Goal: Task Accomplishment & Management: Complete application form

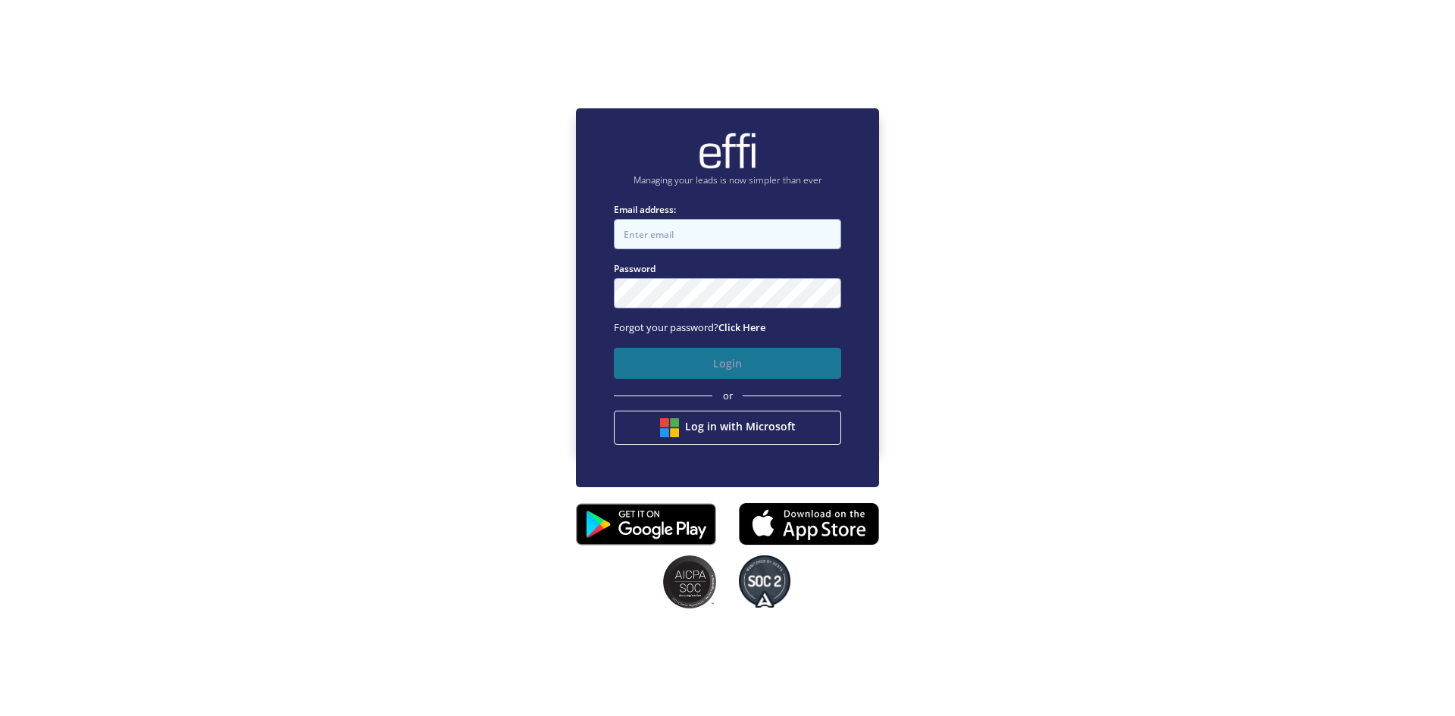
type input "admin+reserved@effi.com.au"
click at [751, 361] on button "Login" at bounding box center [727, 363] width 227 height 31
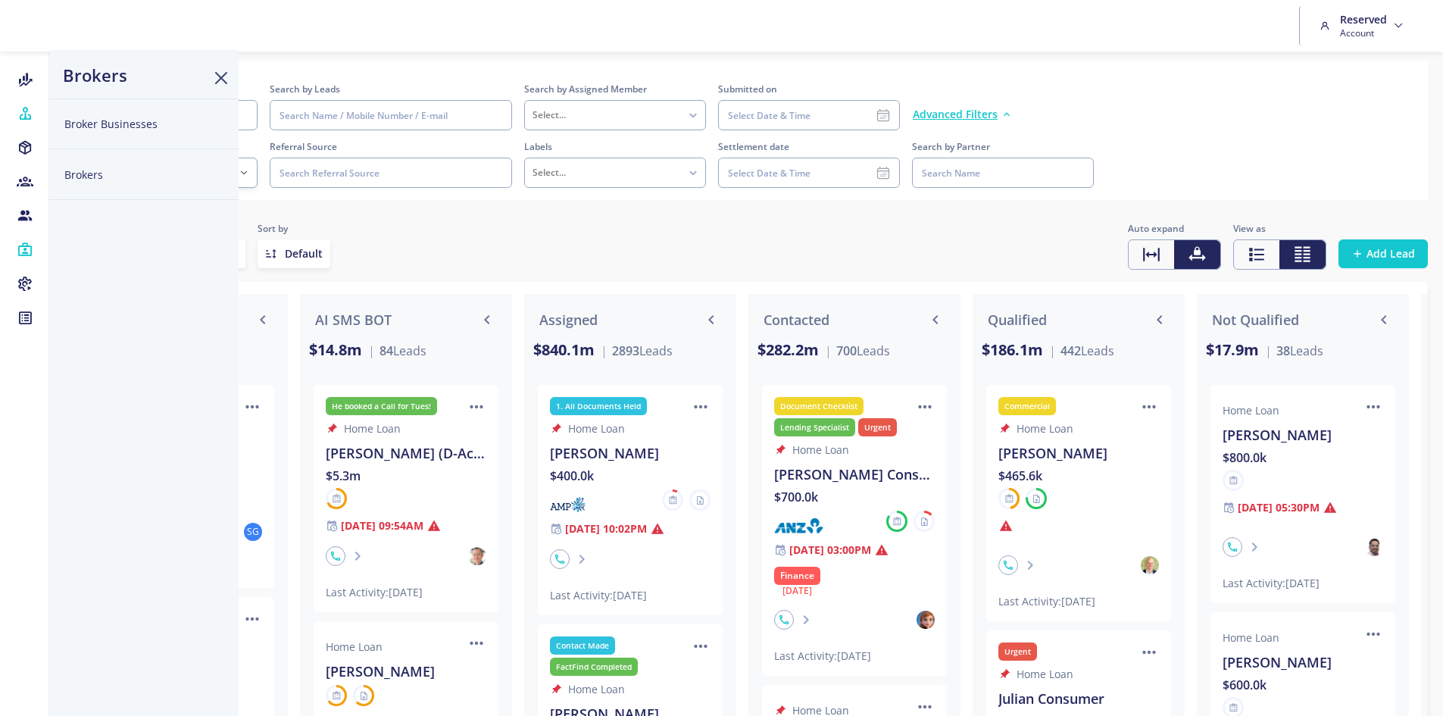
click at [116, 121] on button "Broker Businesses" at bounding box center [143, 123] width 189 height 51
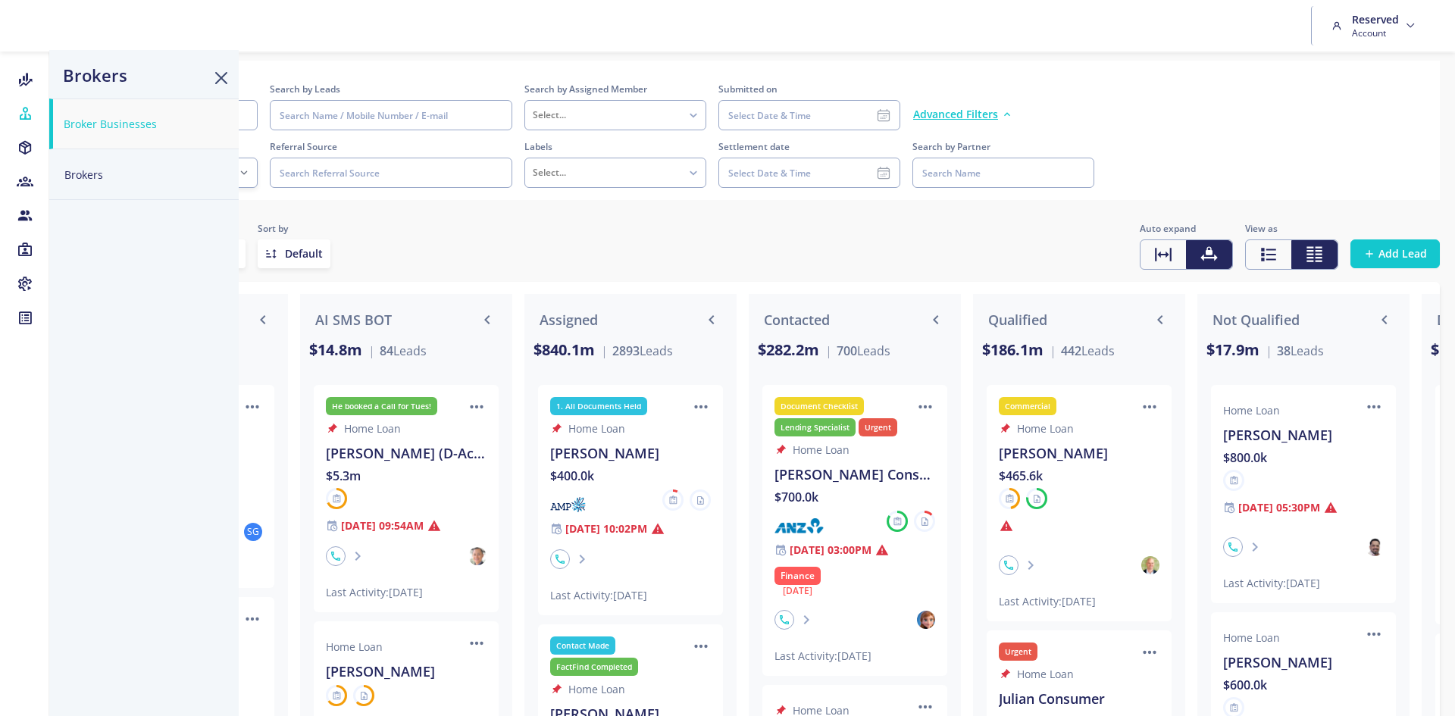
select select
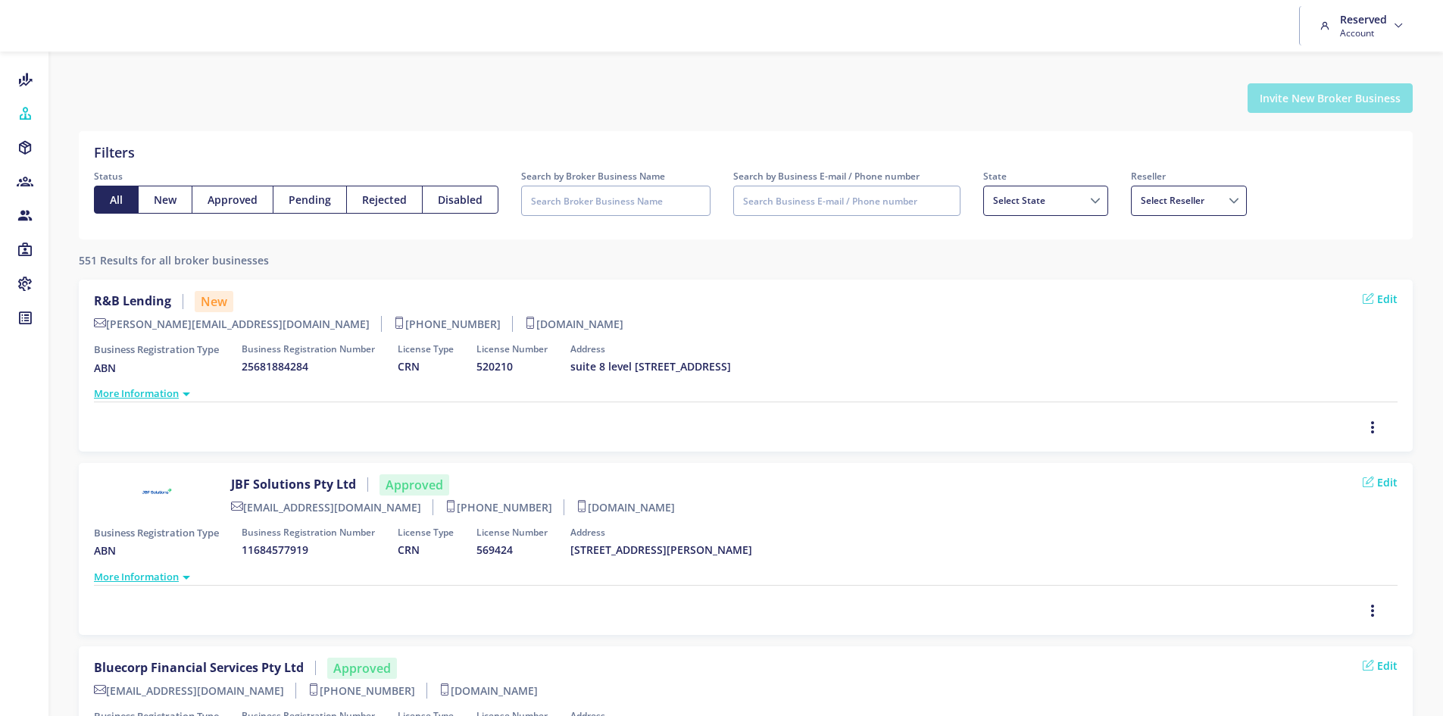
click at [1357, 99] on button "Invite New Broker Business" at bounding box center [1330, 98] width 165 height 30
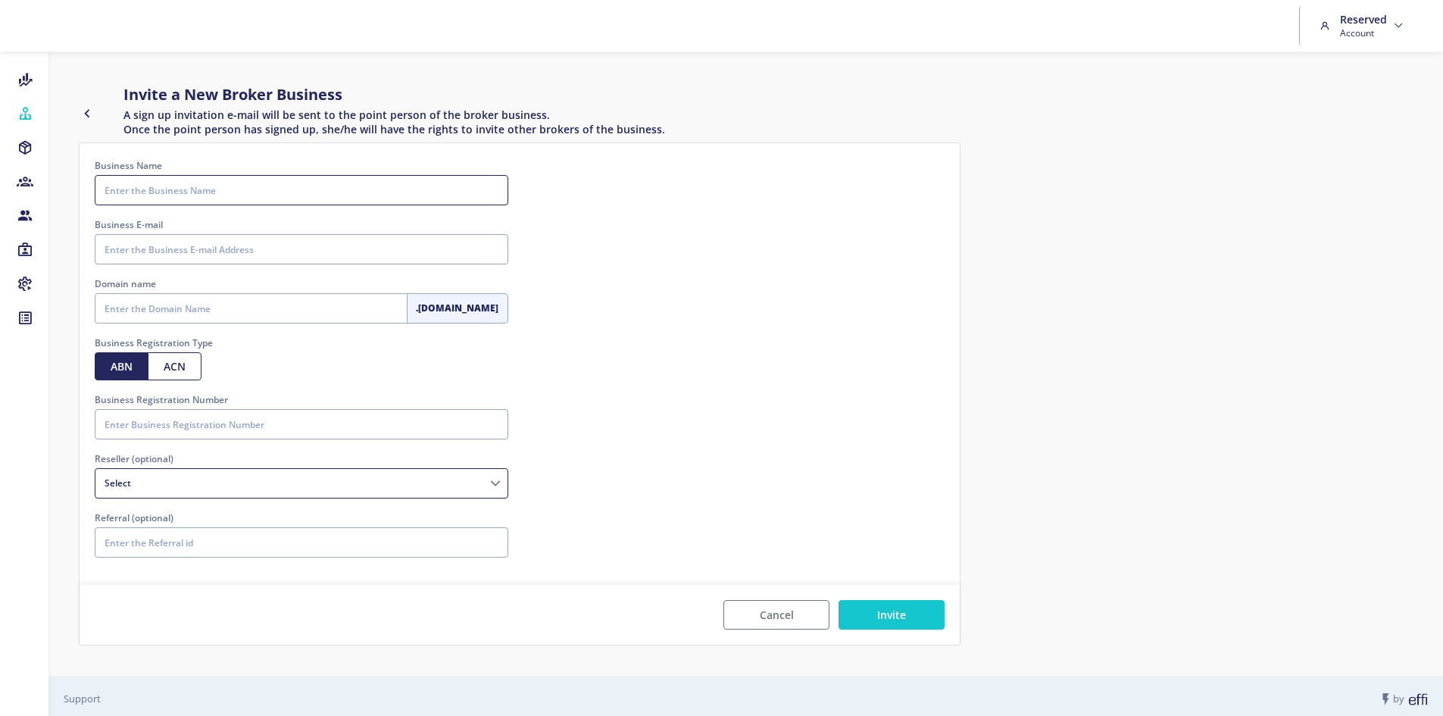
click at [229, 195] on input "Business Name" at bounding box center [302, 190] width 414 height 30
type input "E"
type input "SV Finance"
type input "[EMAIL_ADDRESS][DOMAIN_NAME]"
type input "svfinance"
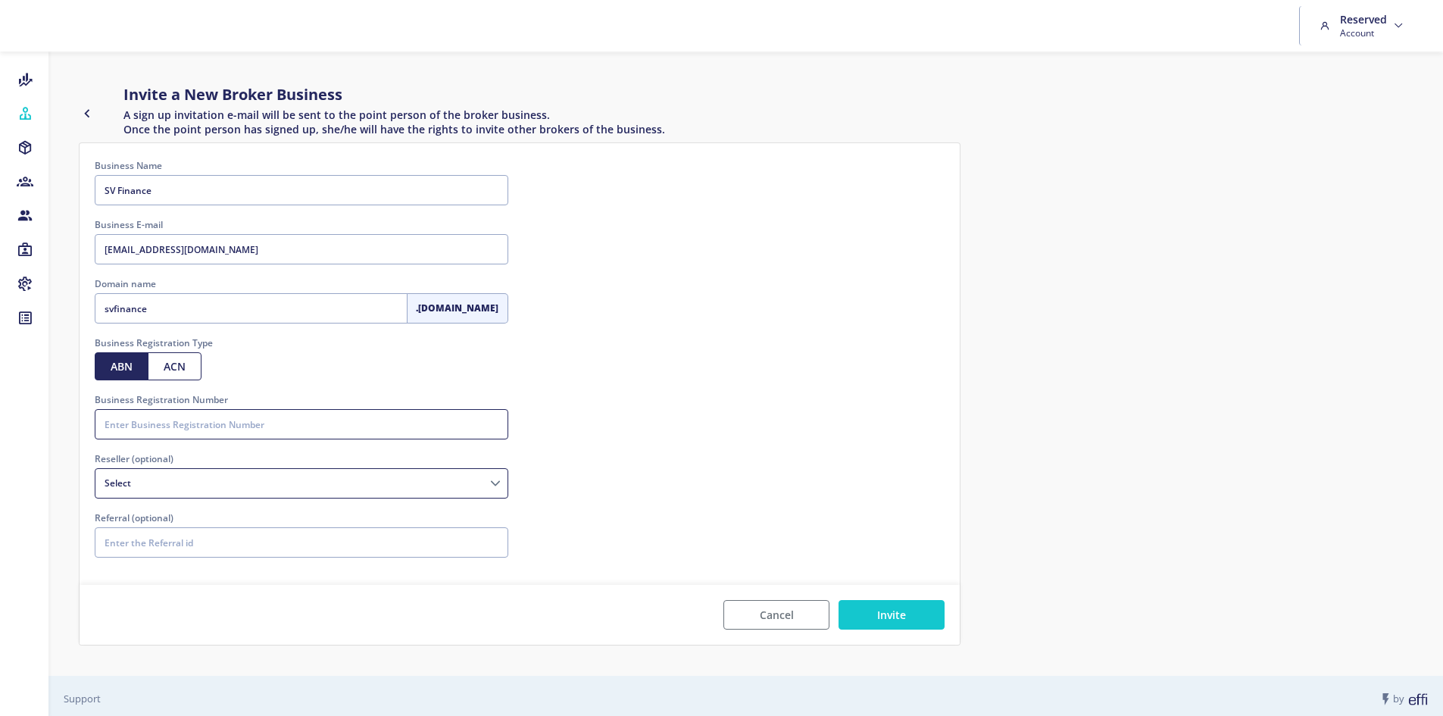
click at [195, 428] on input "Business Registration Number" at bounding box center [302, 424] width 414 height 30
type input "78945612637"
click at [940, 602] on button "Invite" at bounding box center [892, 615] width 106 height 30
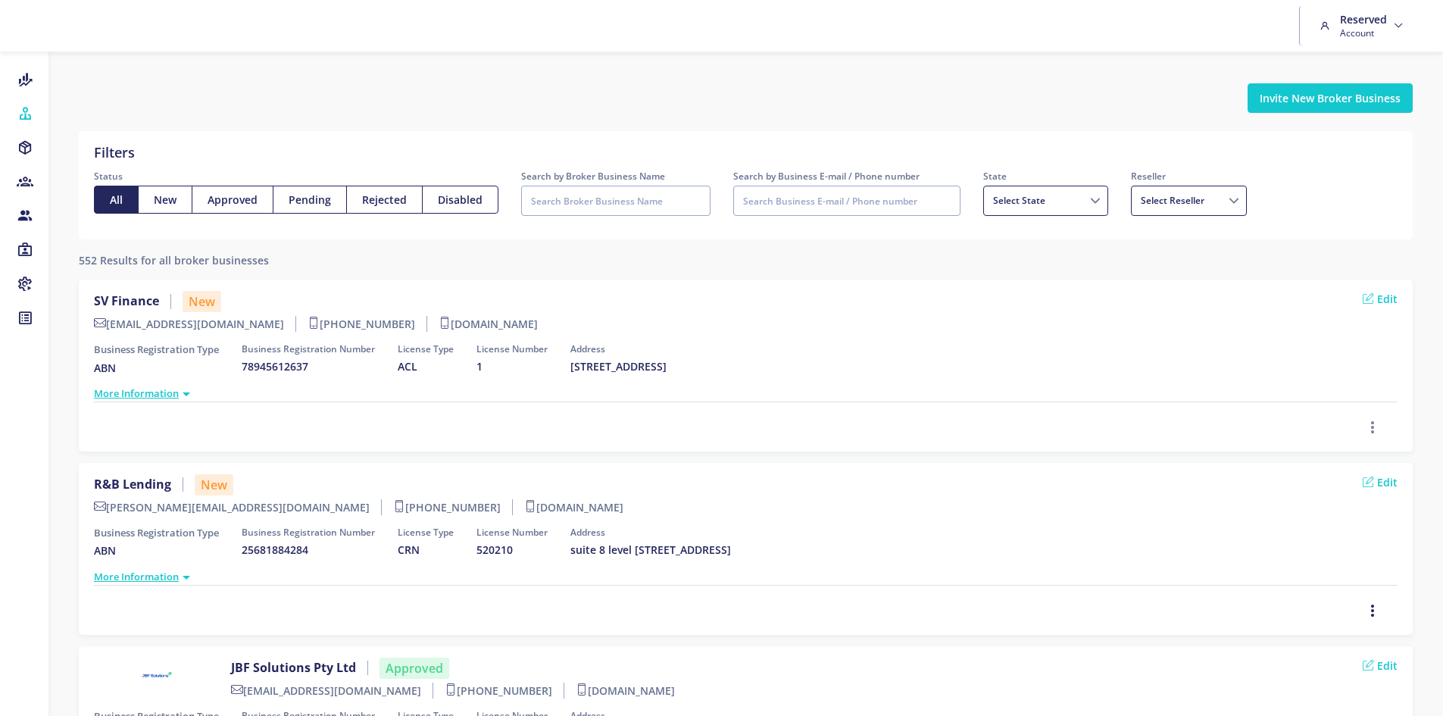
click at [1373, 423] on icon "button" at bounding box center [1373, 427] width 12 height 17
click at [1319, 399] on span "Delete" at bounding box center [1327, 394] width 33 height 14
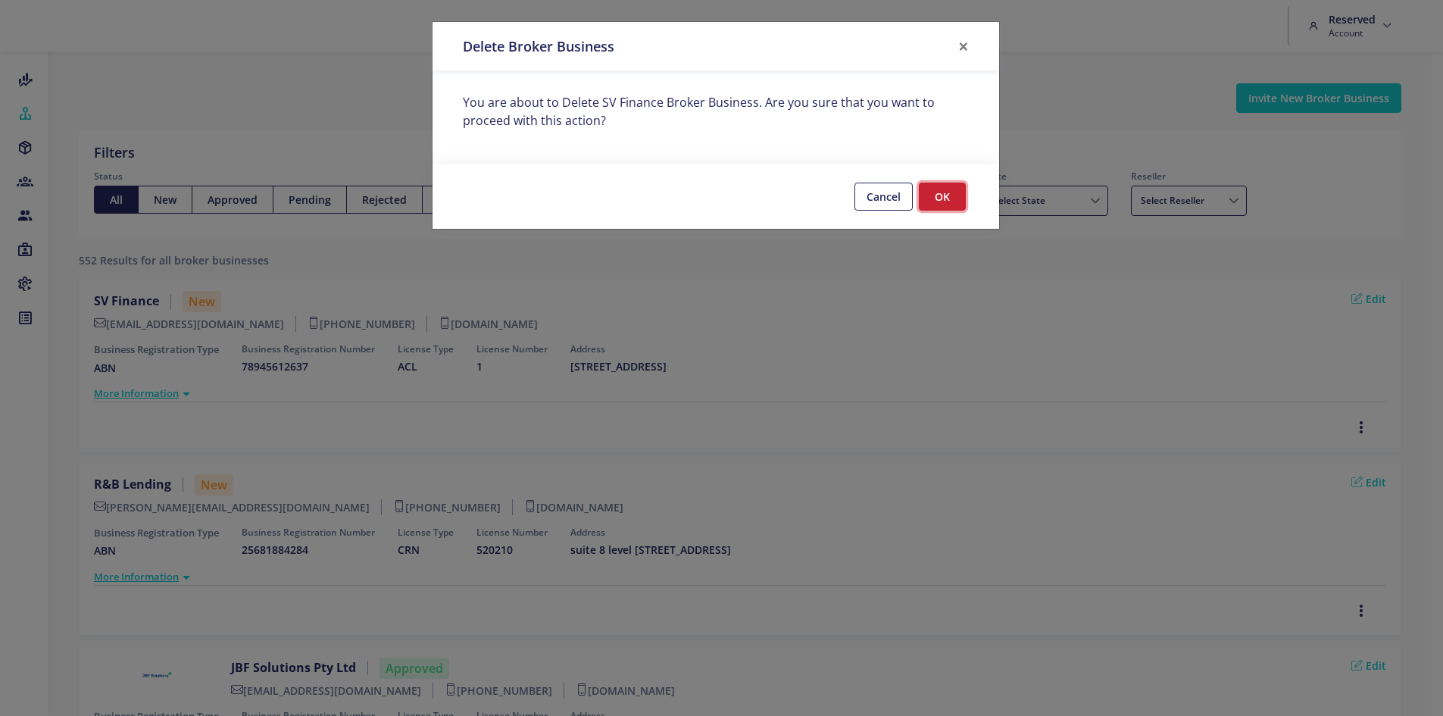
click at [944, 191] on button "OK" at bounding box center [942, 197] width 47 height 28
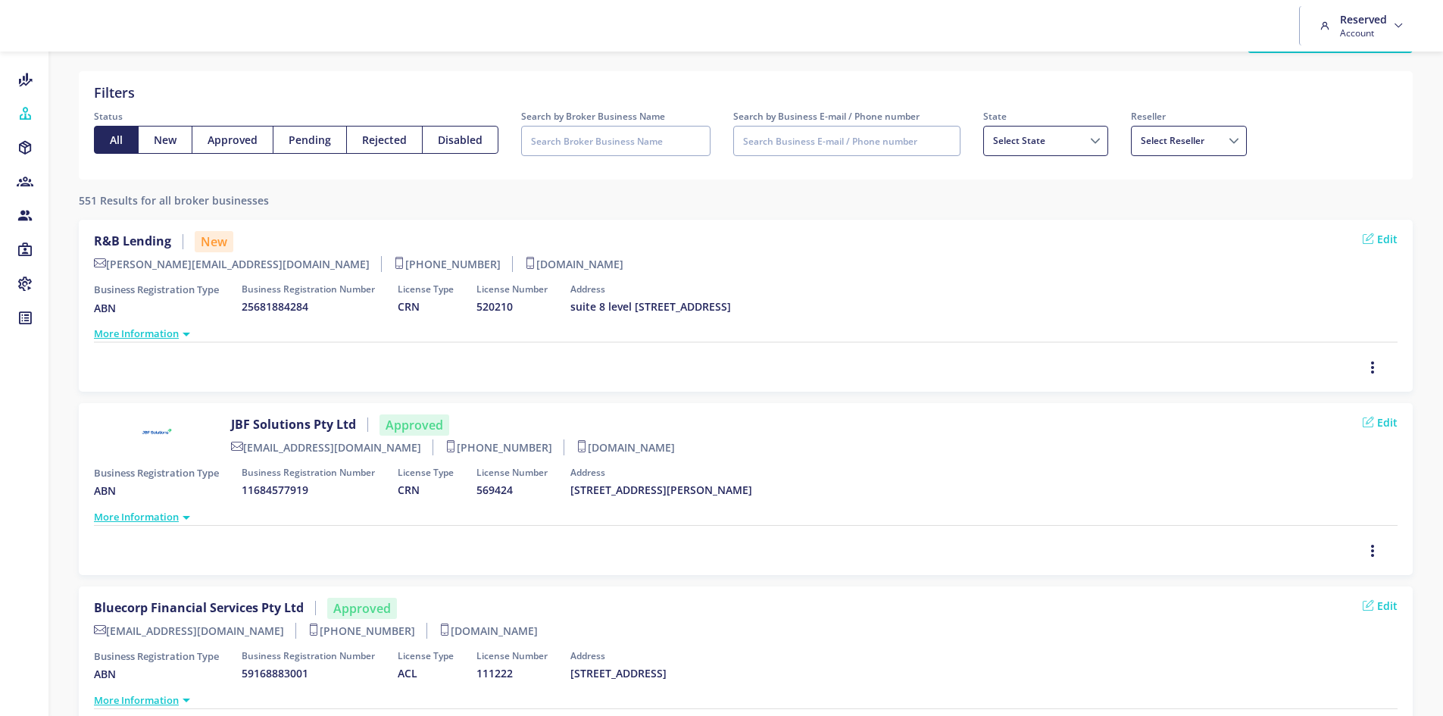
scroll to position [58, 0]
